Goal: Transaction & Acquisition: Purchase product/service

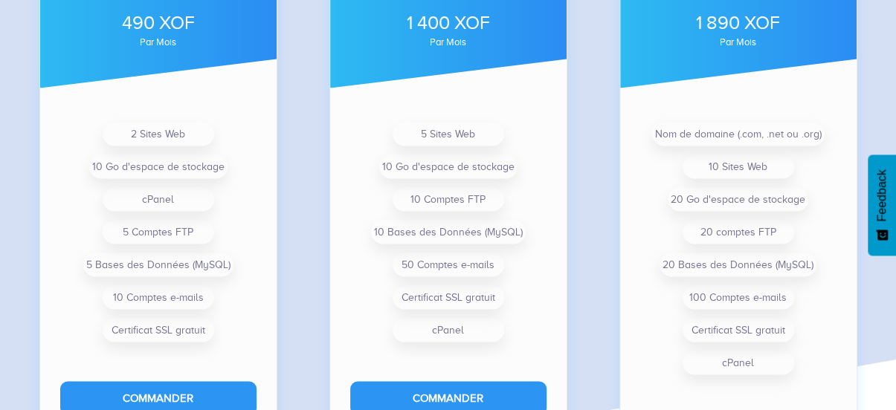
scroll to position [1216, 0]
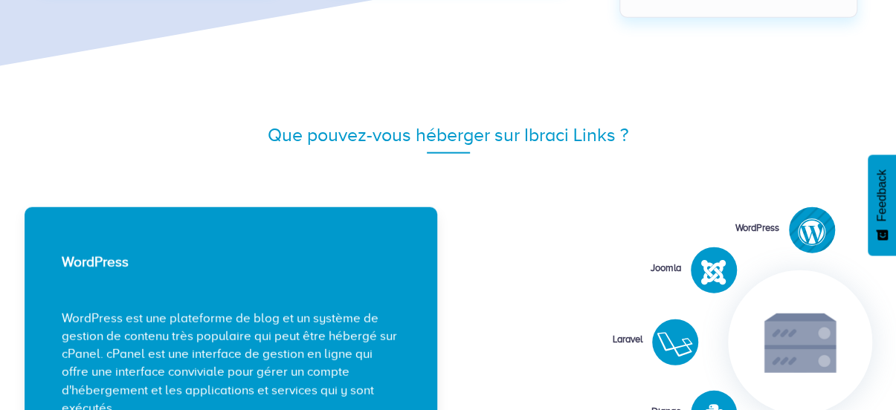
drag, startPoint x: 0, startPoint y: 0, endPoint x: 873, endPoint y: 204, distance: 896.3
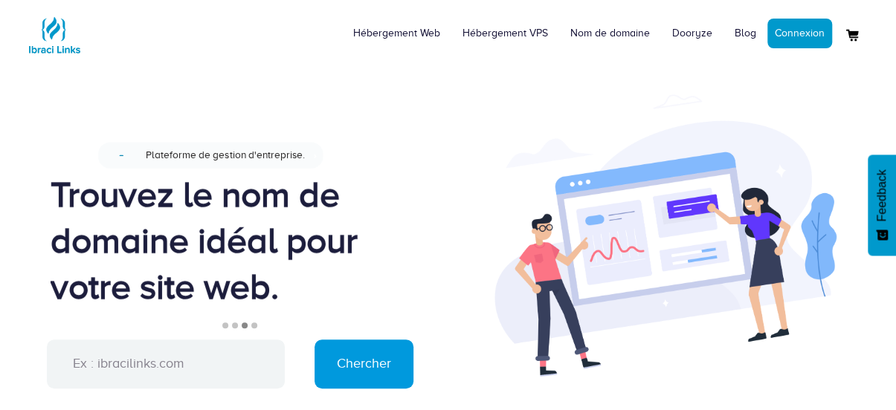
scroll to position [2, 0]
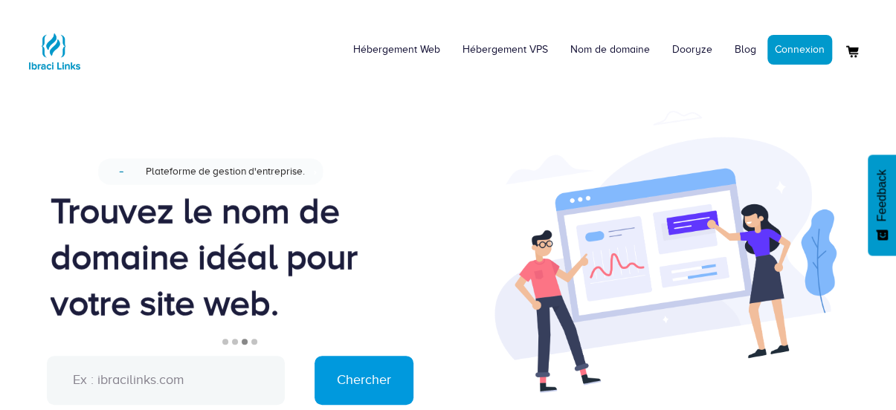
click at [82, 386] on input "text" at bounding box center [166, 380] width 238 height 49
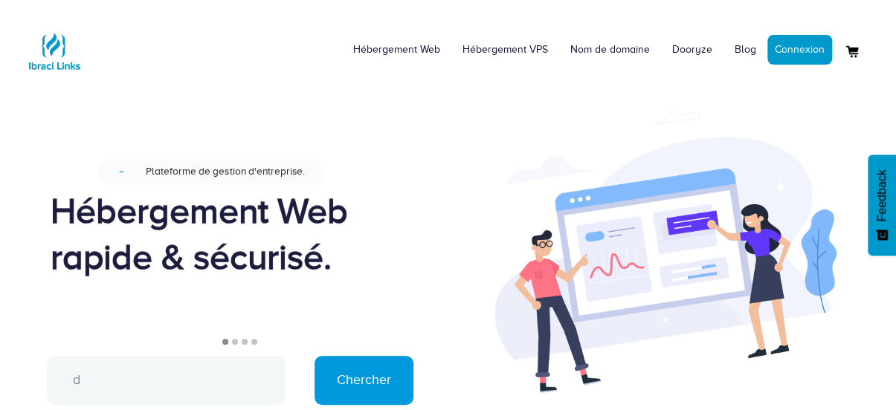
type input "d"
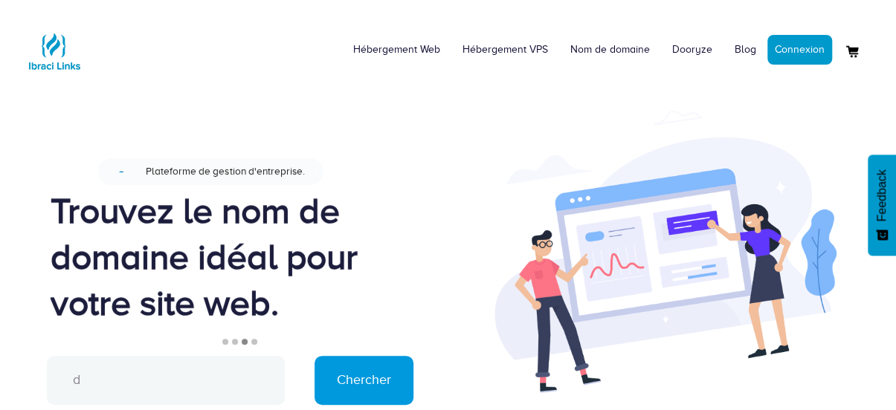
click at [94, 386] on input "d" at bounding box center [166, 380] width 238 height 49
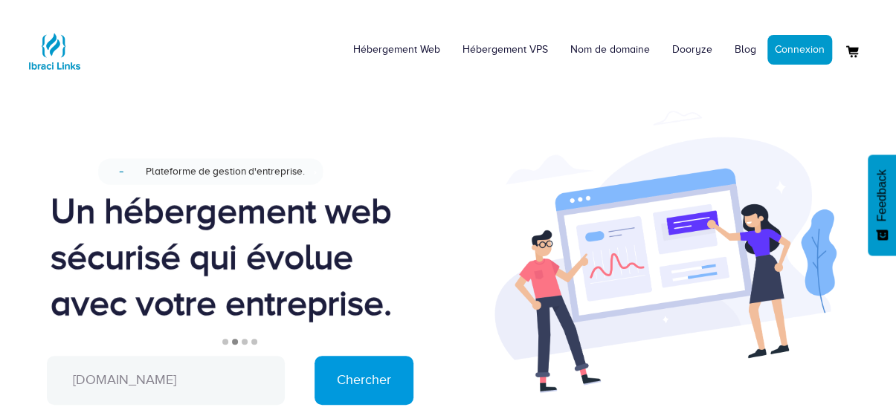
type input "[DOMAIN_NAME]"
click at [314, 356] on input "Chercher" at bounding box center [363, 380] width 99 height 49
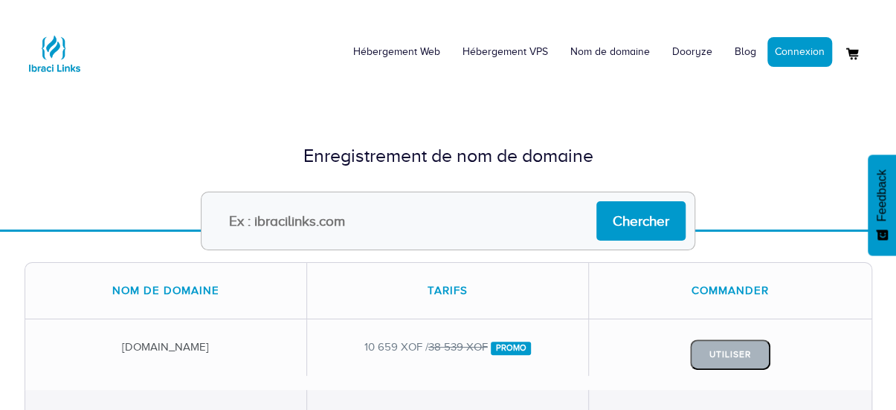
click at [268, 212] on input "text" at bounding box center [448, 221] width 494 height 59
type input "[DOMAIN_NAME]"
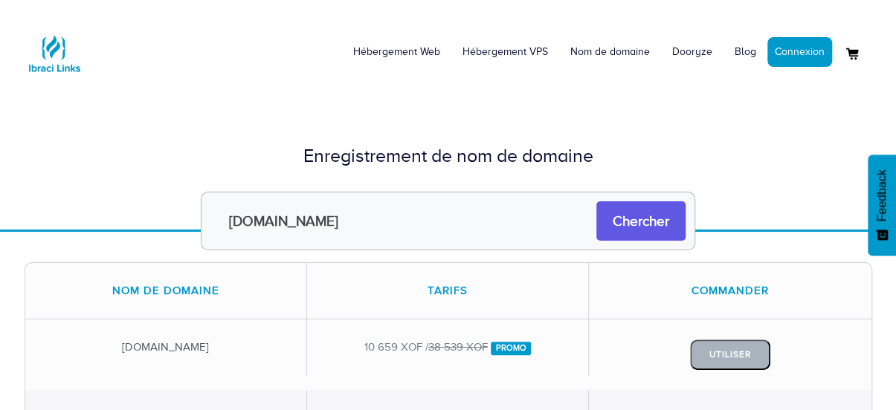
click at [639, 209] on input "Chercher" at bounding box center [640, 220] width 89 height 39
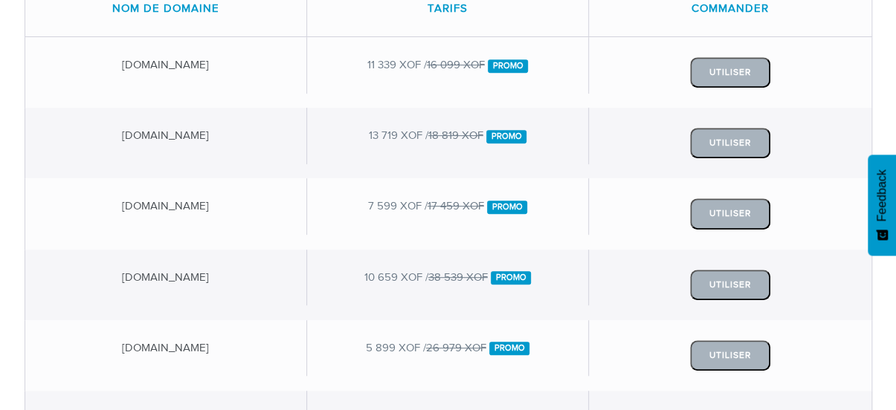
scroll to position [285, 0]
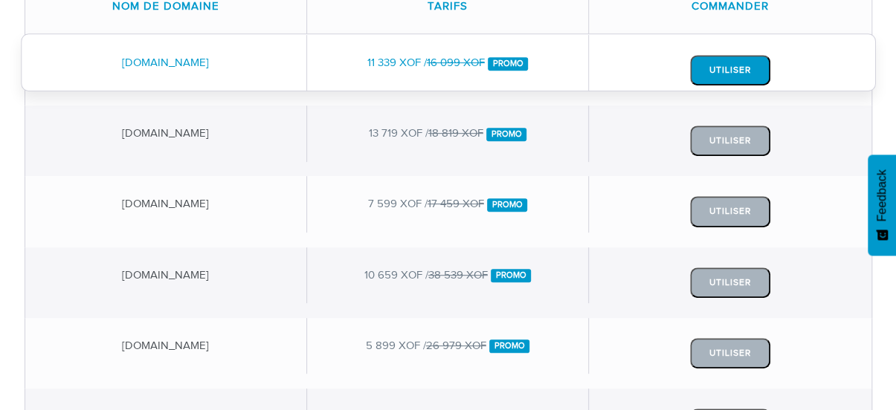
click at [725, 65] on button "Utiliser" at bounding box center [730, 70] width 80 height 30
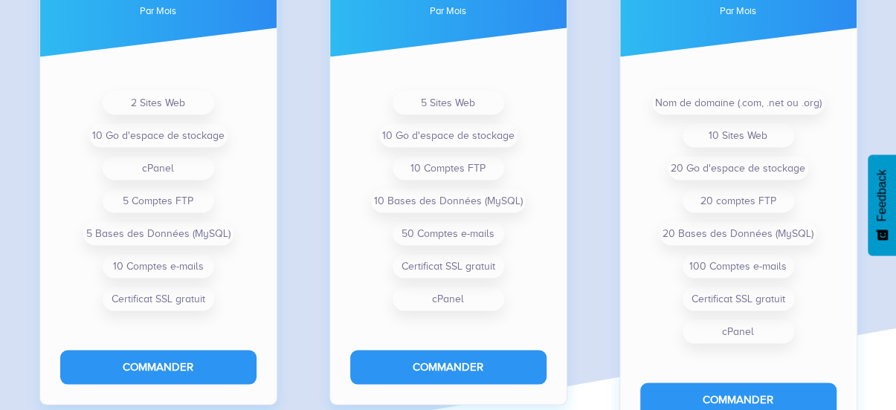
scroll to position [1252, 0]
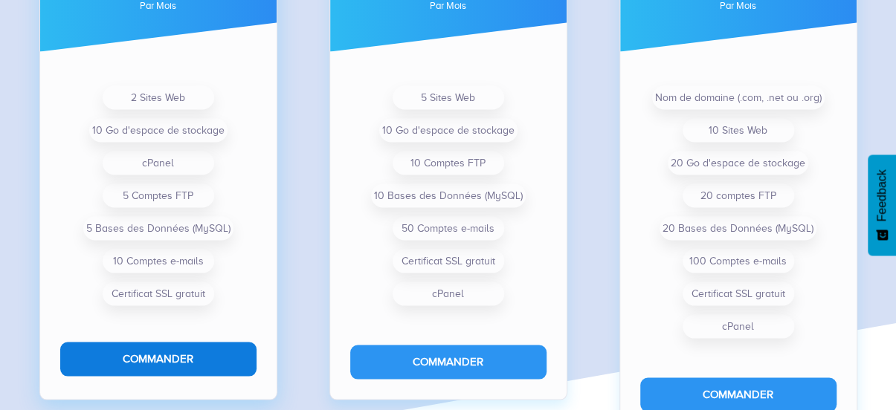
click at [126, 361] on button "Commander" at bounding box center [158, 358] width 196 height 33
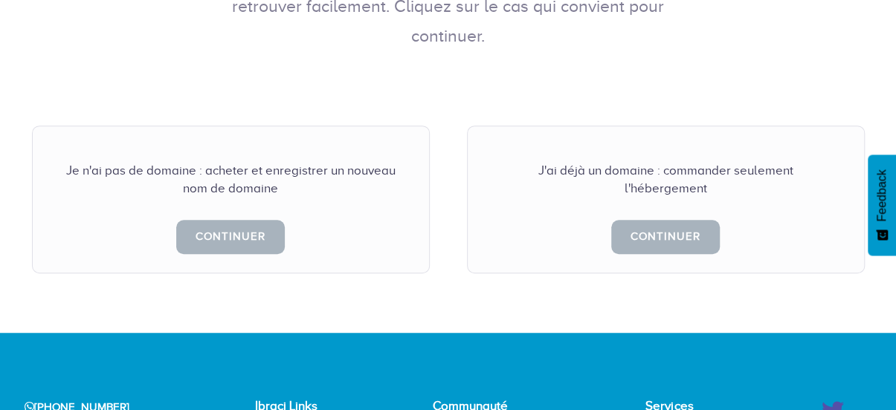
scroll to position [398, 0]
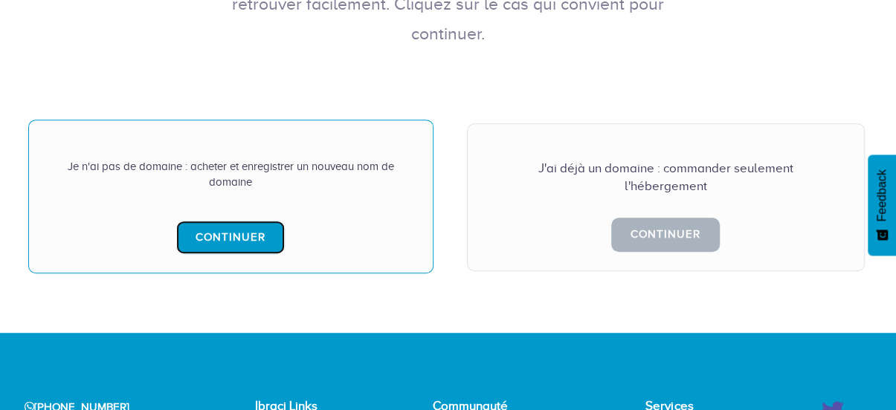
click at [229, 221] on link "Continuer" at bounding box center [230, 237] width 109 height 33
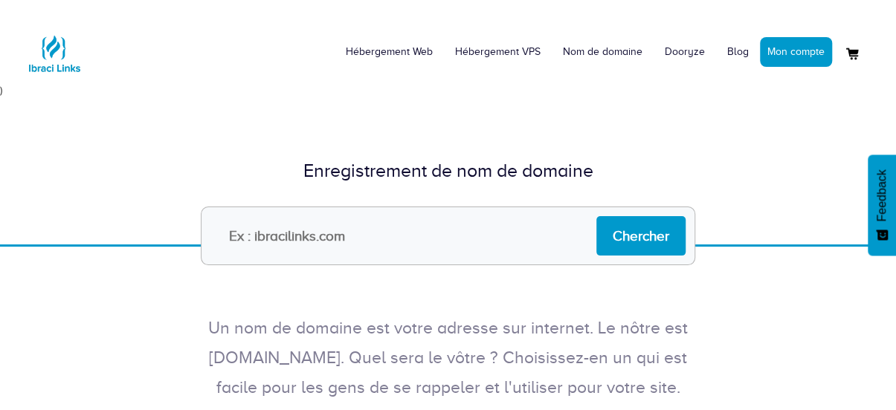
click at [308, 252] on input "text" at bounding box center [448, 236] width 494 height 59
type input "[DOMAIN_NAME]"
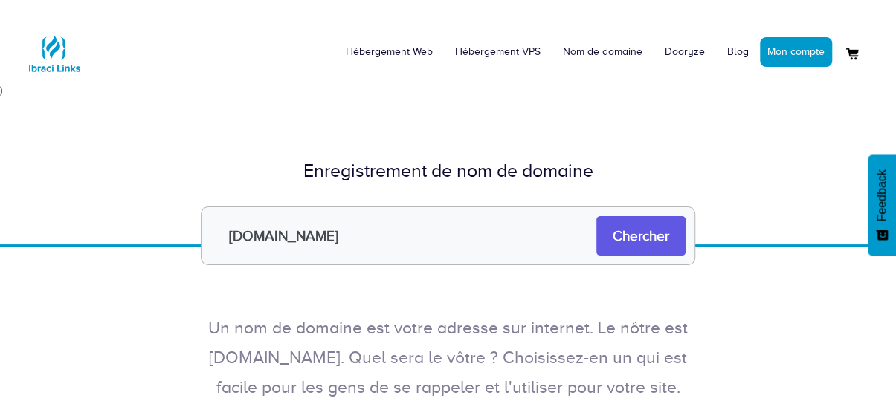
click at [628, 236] on input "Chercher" at bounding box center [640, 235] width 89 height 39
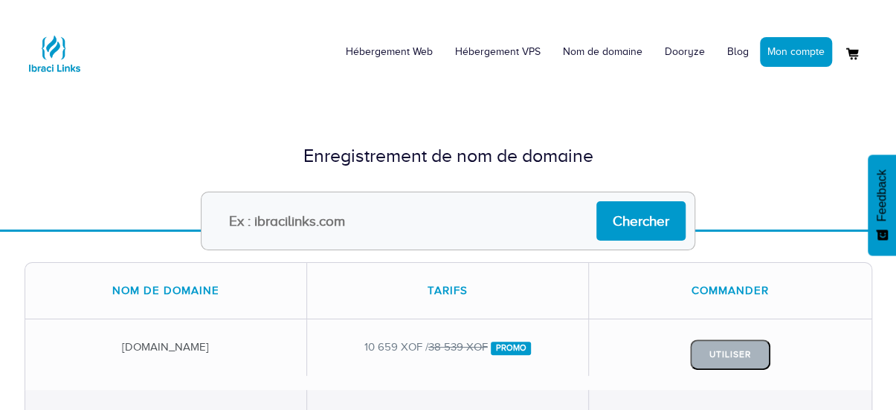
click at [352, 222] on input "text" at bounding box center [448, 221] width 494 height 59
type input "[DOMAIN_NAME]"
click at [596, 201] on input "Chercher" at bounding box center [640, 220] width 89 height 39
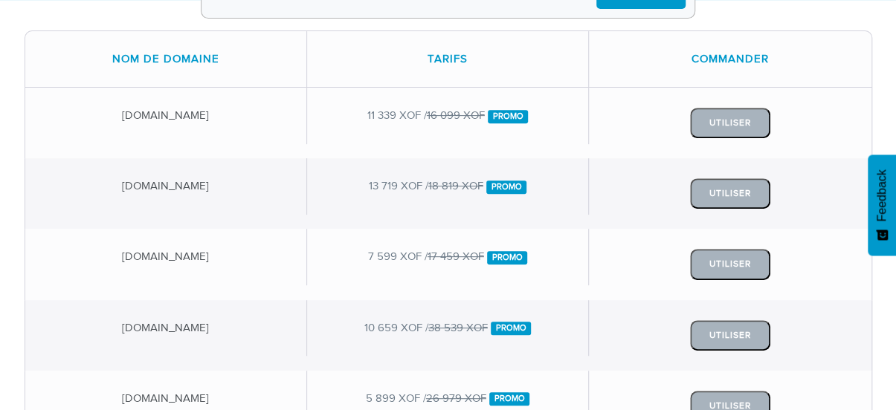
scroll to position [216, 0]
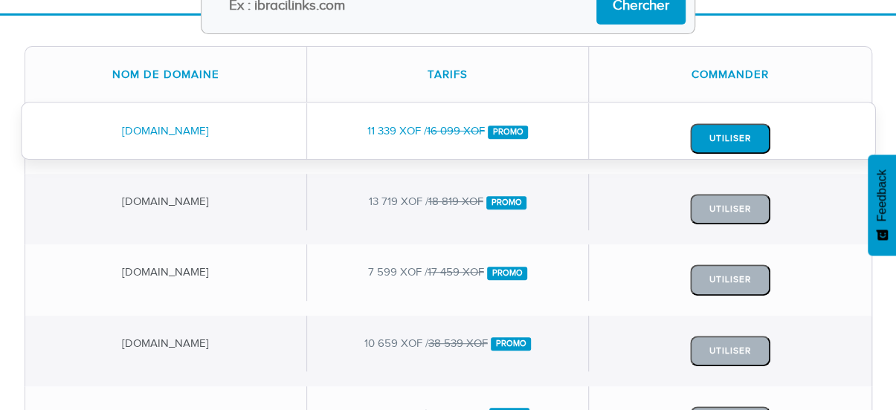
click at [714, 129] on button "Utiliser" at bounding box center [730, 138] width 80 height 30
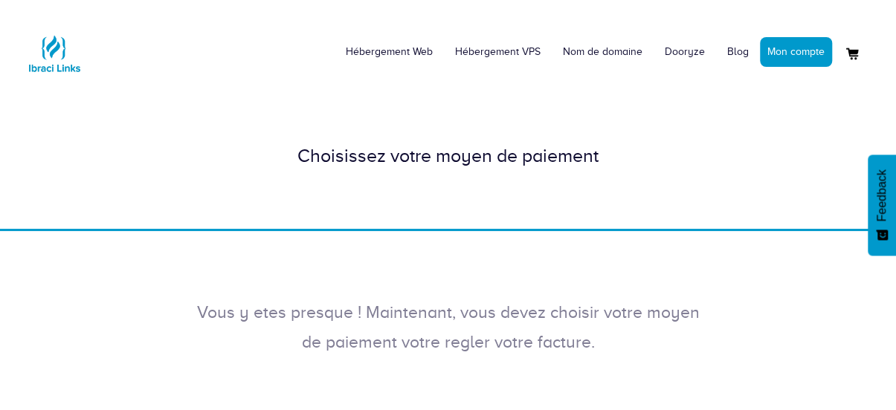
drag, startPoint x: 902, startPoint y: 108, endPoint x: 917, endPoint y: 12, distance: 97.0
